Goal: Subscribe to service/newsletter

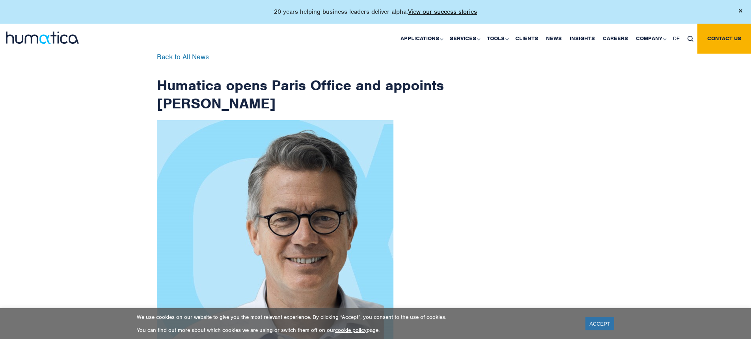
checkbox input "true"
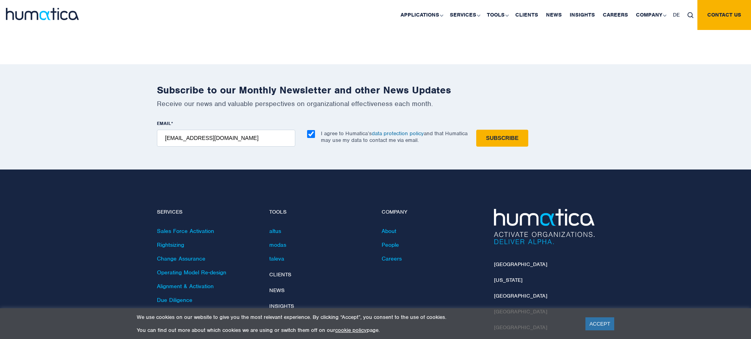
type input "[EMAIL_ADDRESS][DOMAIN_NAME]"
click at [476, 130] on input "Subscribe" at bounding box center [502, 138] width 52 height 17
